Goal: Information Seeking & Learning: Learn about a topic

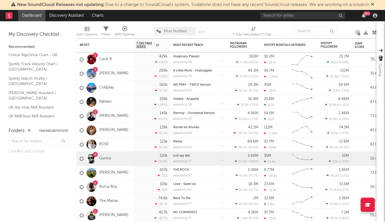
click at [282, 11] on div "99 +" at bounding box center [319, 15] width 119 height 11
click at [279, 16] on input "text" at bounding box center [302, 15] width 85 height 7
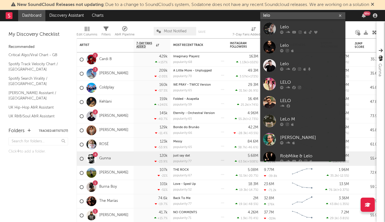
type input "lelo"
click at [295, 25] on div "Lelo" at bounding box center [311, 27] width 62 height 7
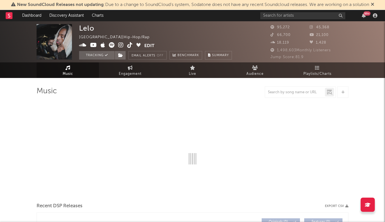
select select "6m"
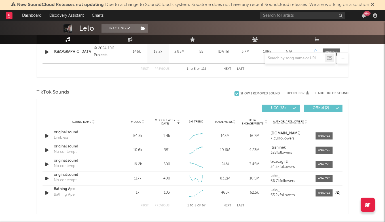
scroll to position [349, 0]
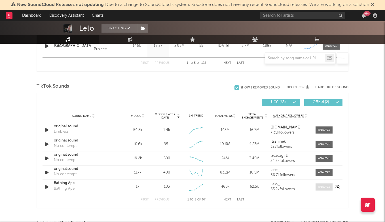
click at [330, 187] on span at bounding box center [323, 186] width 17 height 7
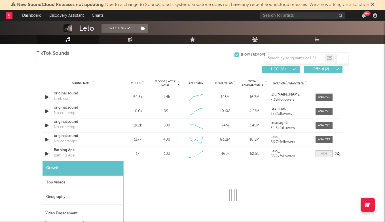
scroll to position [388, 0]
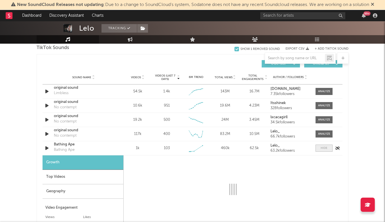
select select "1w"
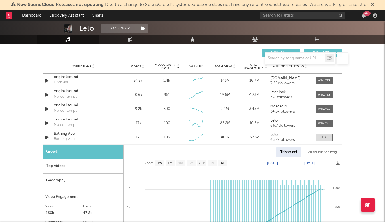
scroll to position [413, 0]
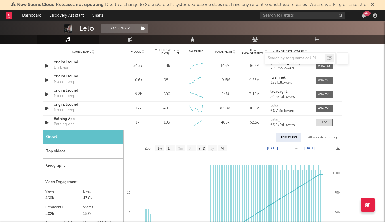
click at [324, 130] on div "This sound All sounds for song Zoom 1w 1m 3m 6m YTD 1y All [DATE] [DATE] Create…" at bounding box center [233, 208] width 219 height 156
click at [327, 121] on div at bounding box center [323, 122] width 7 height 4
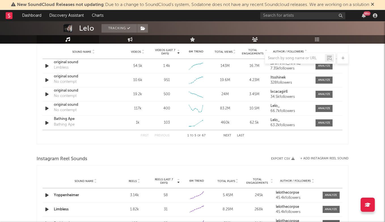
click at [230, 135] on button "Next" at bounding box center [227, 135] width 8 height 3
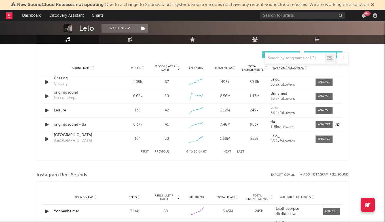
scroll to position [396, 0]
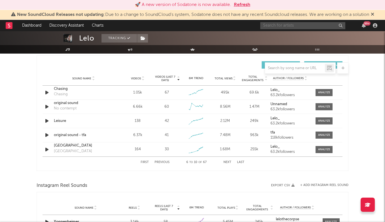
click at [284, 27] on input "text" at bounding box center [302, 25] width 85 height 7
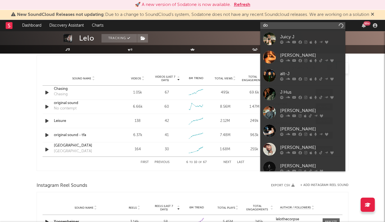
type input "d"
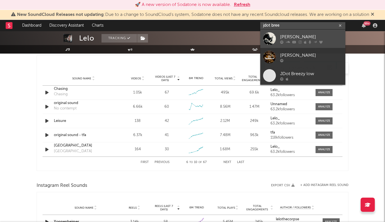
type input "jdot bree"
click at [290, 35] on div "[PERSON_NAME]" at bounding box center [311, 36] width 62 height 7
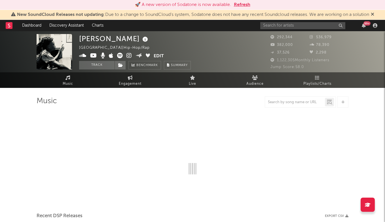
select select "6m"
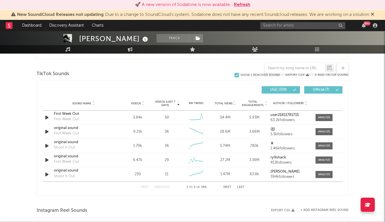
scroll to position [371, 0]
click at [294, 68] on input "text" at bounding box center [295, 68] width 60 height 5
type input "h"
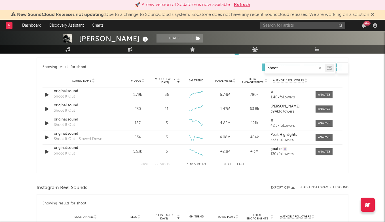
type input "shoot"
click at [136, 82] on span "Videos" at bounding box center [136, 80] width 10 height 3
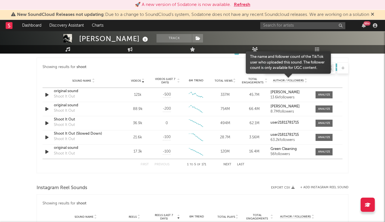
click at [288, 79] on span "Author / Followers" at bounding box center [288, 81] width 31 height 4
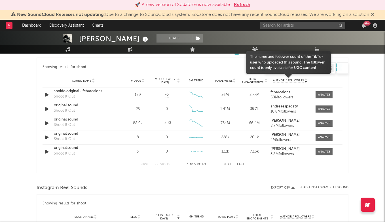
click at [288, 79] on span "Author / Followers" at bounding box center [288, 81] width 31 height 4
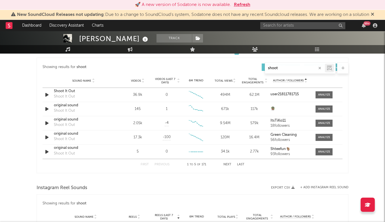
click at [83, 80] on span "Sound Name" at bounding box center [81, 80] width 19 height 3
click at [142, 82] on icon at bounding box center [142, 82] width 3 height 2
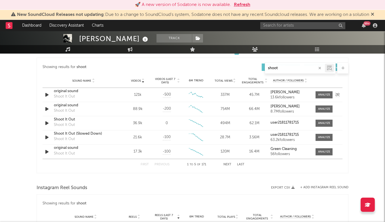
click at [71, 92] on div "original sound" at bounding box center [83, 91] width 59 height 6
click at [166, 82] on span "Videos (last 7 days)" at bounding box center [165, 80] width 23 height 7
click at [64, 90] on div "original sound" at bounding box center [83, 91] width 59 height 6
click at [138, 80] on span "Videos" at bounding box center [136, 80] width 10 height 3
click at [68, 121] on div "Shoot It Out" at bounding box center [83, 120] width 59 height 6
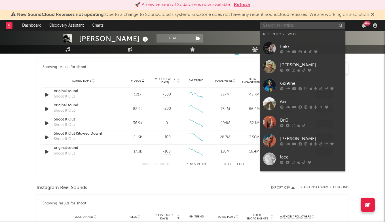
click at [289, 25] on input "text" at bounding box center [302, 25] width 85 height 7
type input "b"
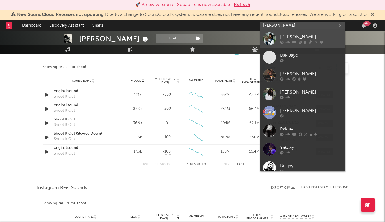
type input "[PERSON_NAME]"
click at [298, 36] on div "[PERSON_NAME]" at bounding box center [311, 36] width 62 height 7
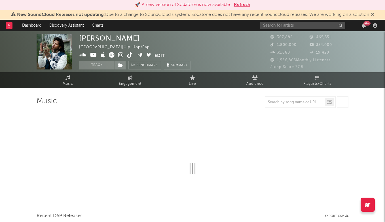
select select "6m"
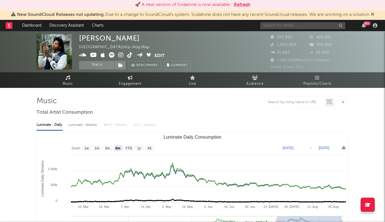
click at [305, 25] on input "text" at bounding box center [302, 25] width 85 height 7
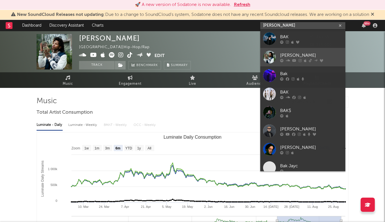
type input "[PERSON_NAME]"
click at [298, 54] on div "[PERSON_NAME]" at bounding box center [311, 55] width 62 height 7
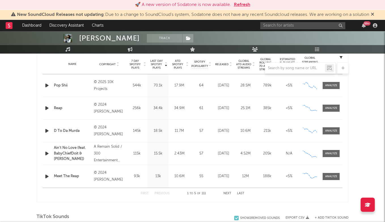
scroll to position [227, 0]
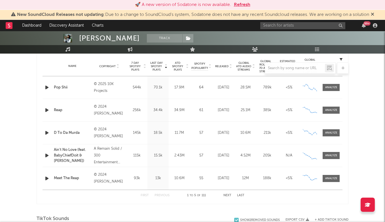
click at [228, 195] on button "Next" at bounding box center [227, 195] width 8 height 3
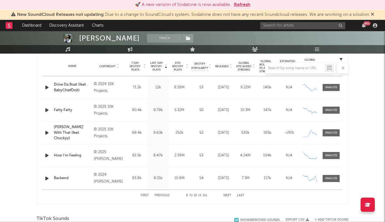
click at [228, 195] on button "Next" at bounding box center [227, 195] width 8 height 3
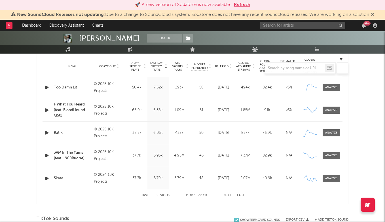
click at [228, 195] on button "Next" at bounding box center [227, 195] width 8 height 3
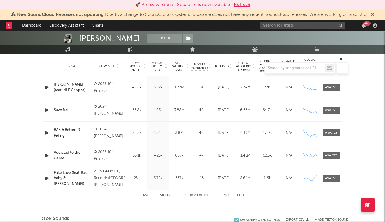
click at [160, 195] on button "Previous" at bounding box center [161, 195] width 15 height 3
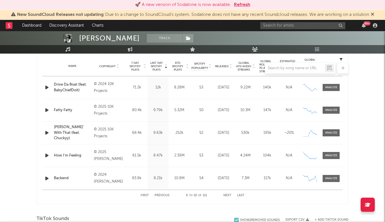
click at [160, 195] on button "Previous" at bounding box center [161, 195] width 15 height 3
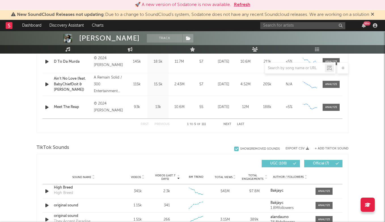
scroll to position [299, 0]
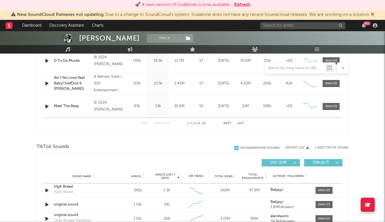
click at [287, 65] on div at bounding box center [295, 68] width 60 height 7
click at [285, 69] on input "text" at bounding box center [295, 68] width 60 height 5
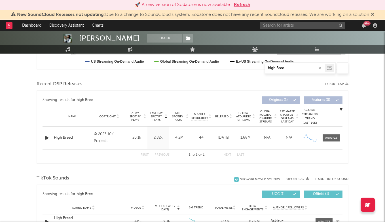
scroll to position [163, 0]
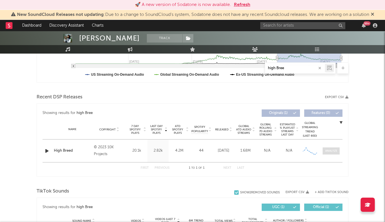
type input "high Bree"
click at [335, 152] on div at bounding box center [331, 151] width 12 height 4
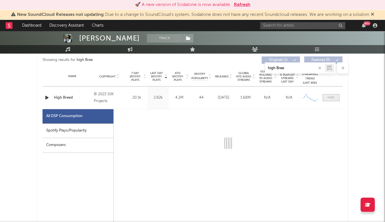
select select "6m"
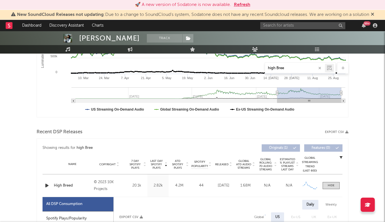
scroll to position [164, 0]
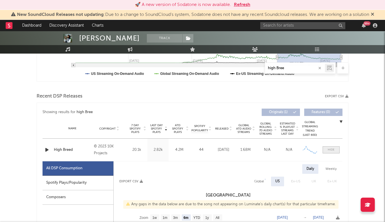
click at [334, 148] on span at bounding box center [330, 149] width 17 height 7
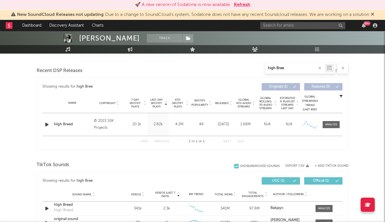
scroll to position [247, 0]
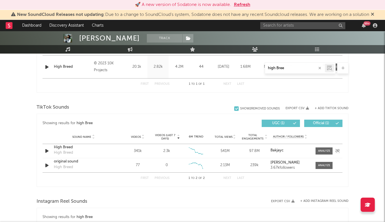
click at [67, 147] on div "High Breed" at bounding box center [83, 147] width 59 height 6
click at [323, 148] on span at bounding box center [323, 150] width 17 height 7
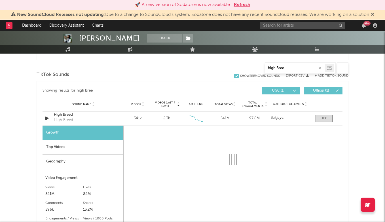
scroll to position [286, 0]
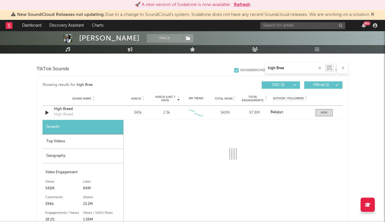
select select "6m"
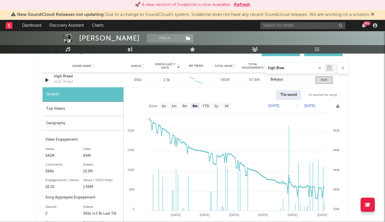
scroll to position [318, 0]
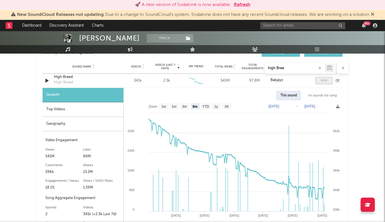
click at [323, 81] on div at bounding box center [323, 80] width 7 height 4
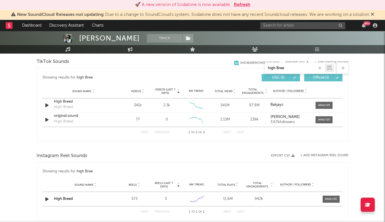
scroll to position [285, 0]
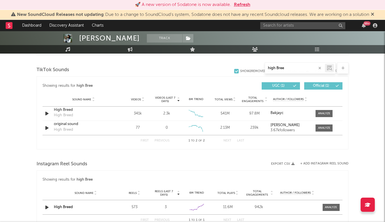
click at [319, 67] on icon "button" at bounding box center [319, 68] width 3 height 4
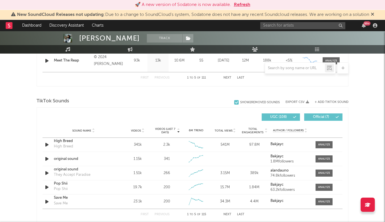
scroll to position [345, 0]
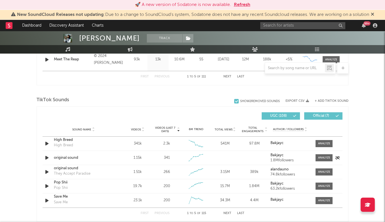
click at [78, 158] on div "original sound" at bounding box center [83, 158] width 59 height 6
click at [301, 27] on input "text" at bounding box center [302, 25] width 85 height 7
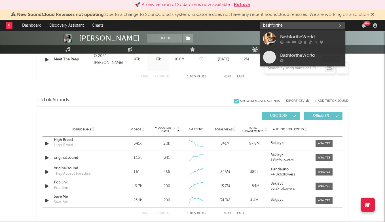
type input "bashforthe"
drag, startPoint x: 301, startPoint y: 27, endPoint x: 310, endPoint y: 39, distance: 15.1
click at [311, 39] on div "BashfortheWorld" at bounding box center [311, 36] width 62 height 7
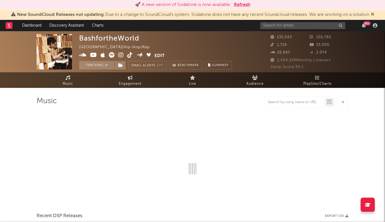
select select "6m"
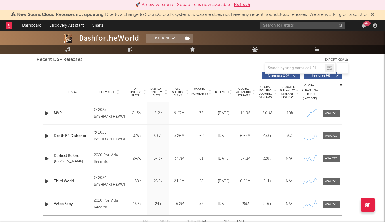
scroll to position [224, 0]
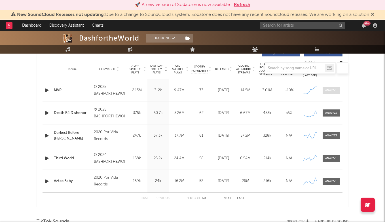
click at [331, 90] on div at bounding box center [331, 90] width 12 height 4
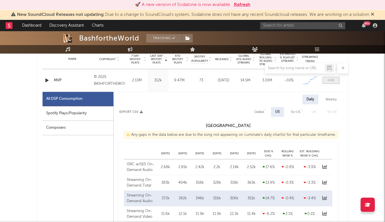
scroll to position [237, 0]
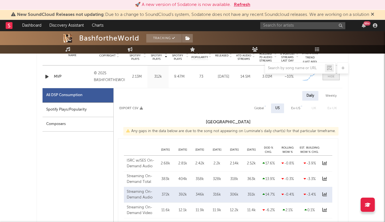
select select "1w"
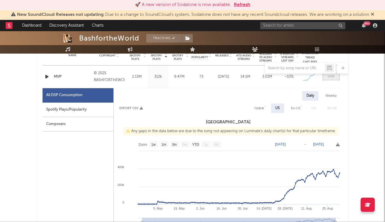
click at [335, 76] on span at bounding box center [330, 76] width 17 height 7
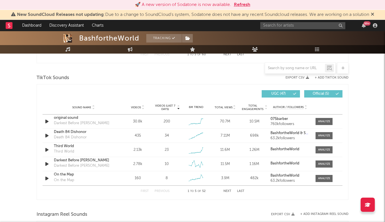
scroll to position [377, 0]
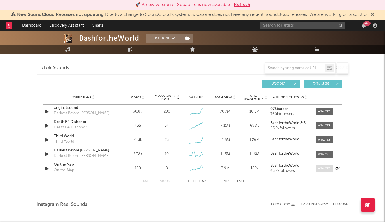
click at [322, 167] on div at bounding box center [324, 168] width 12 height 4
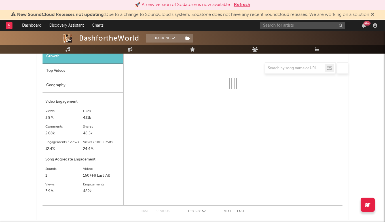
select select "6m"
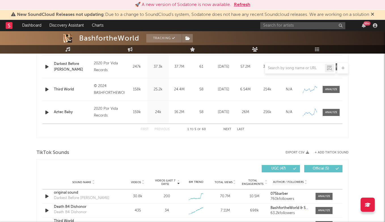
scroll to position [239, 0]
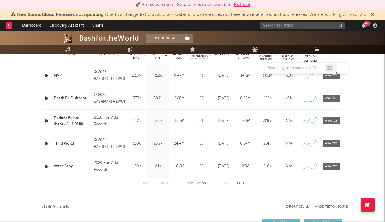
click at [229, 182] on button "Next" at bounding box center [227, 183] width 8 height 3
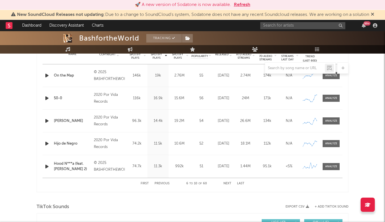
scroll to position [238, 0]
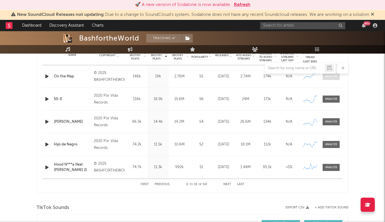
click at [335, 79] on span at bounding box center [330, 76] width 17 height 7
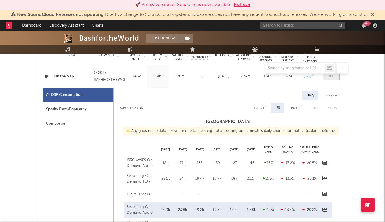
select select "6m"
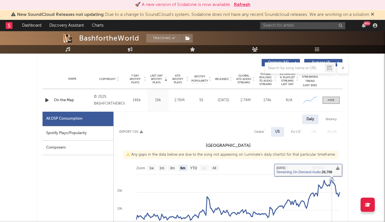
scroll to position [208, 0]
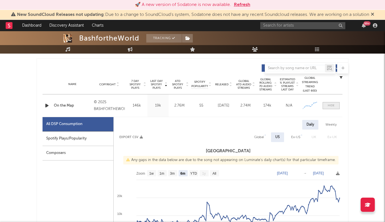
click at [334, 106] on div at bounding box center [330, 105] width 7 height 4
